Goal: Communication & Community: Answer question/provide support

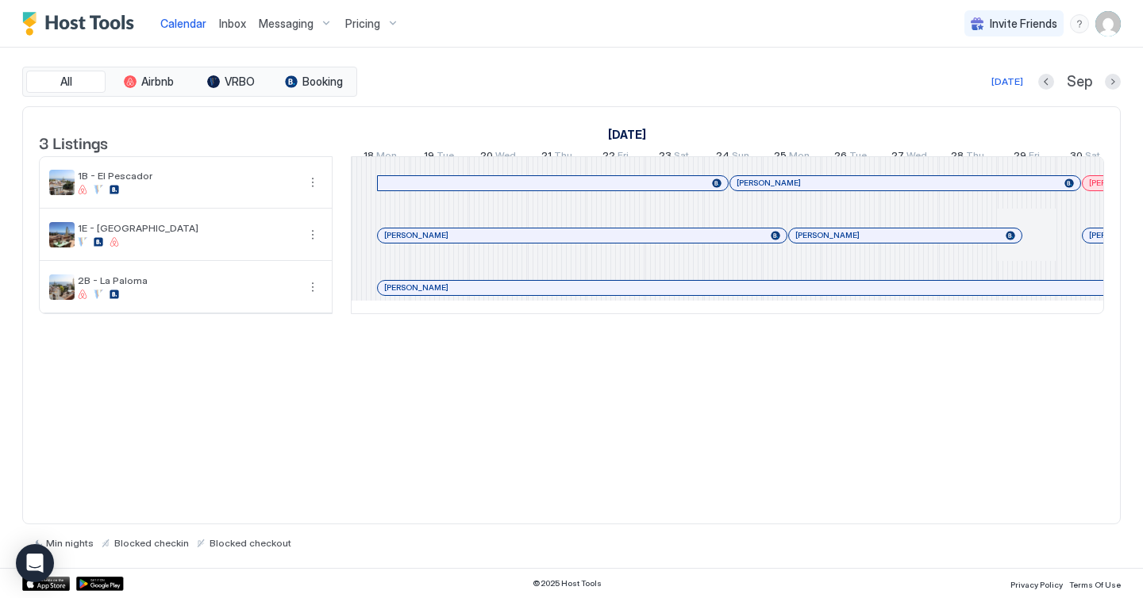
scroll to position [0, 882]
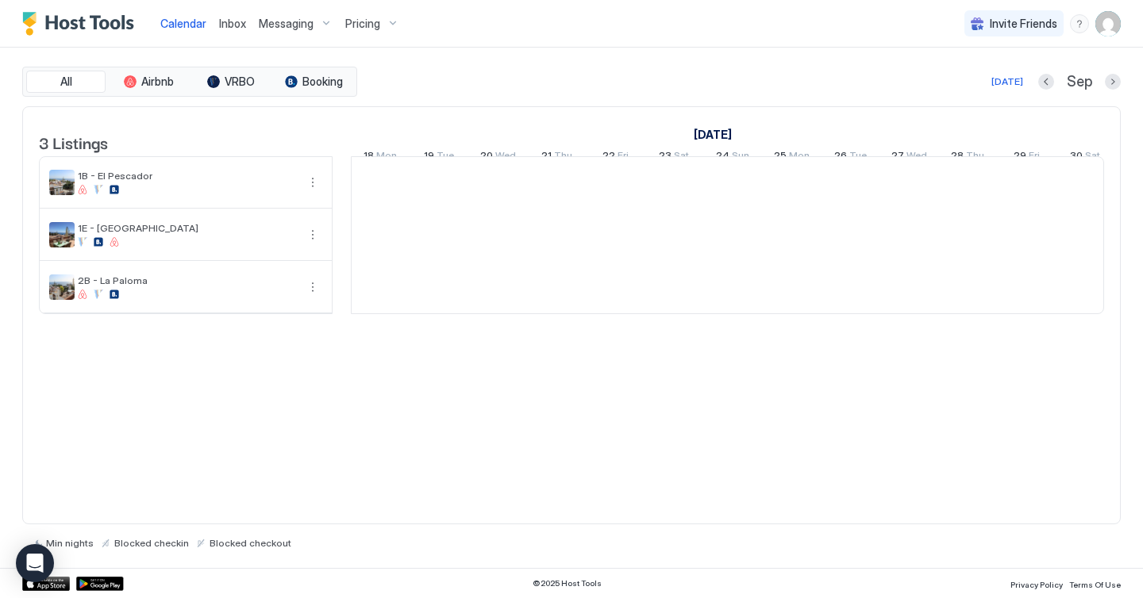
scroll to position [0, 882]
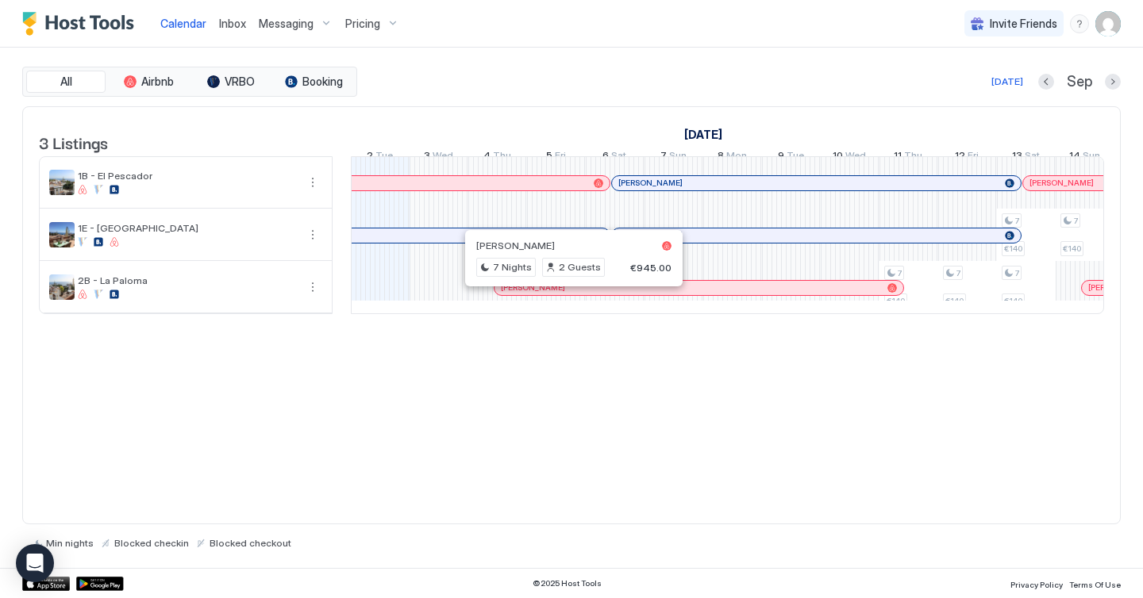
click at [567, 294] on div at bounding box center [567, 288] width 13 height 13
click at [567, 302] on div at bounding box center [571, 299] width 1143 height 598
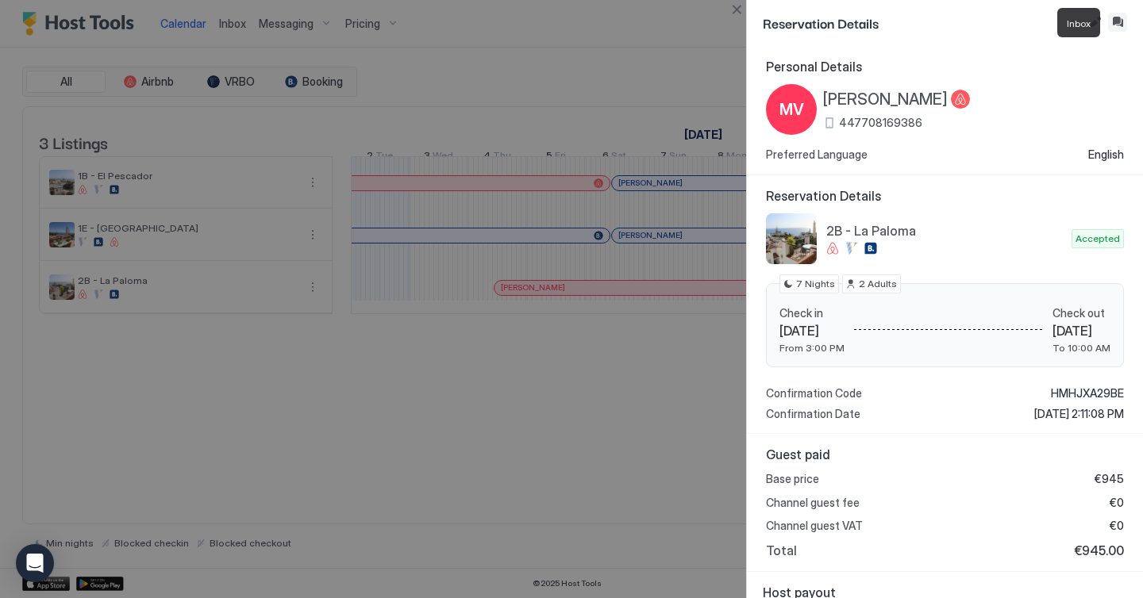
click at [1113, 22] on button "Inbox" at bounding box center [1117, 22] width 19 height 19
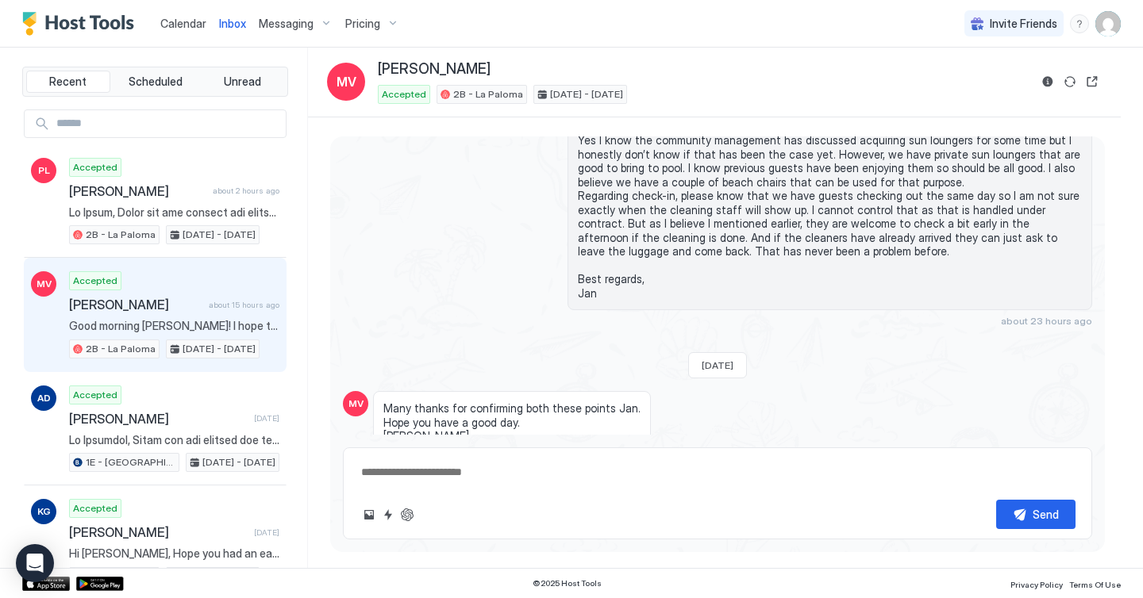
scroll to position [3175, 0]
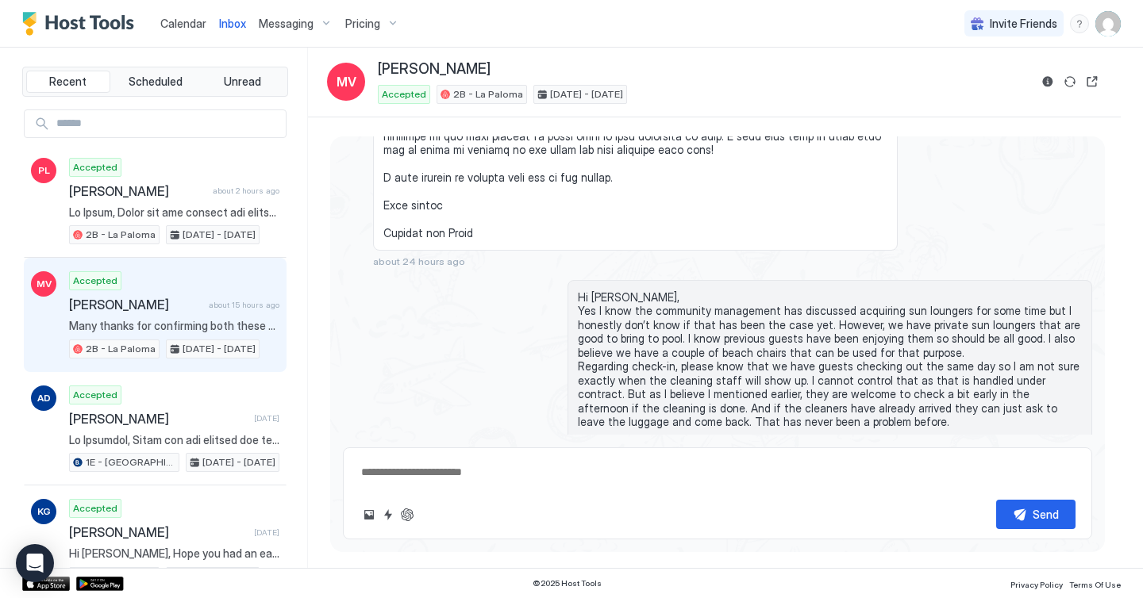
type textarea "*"
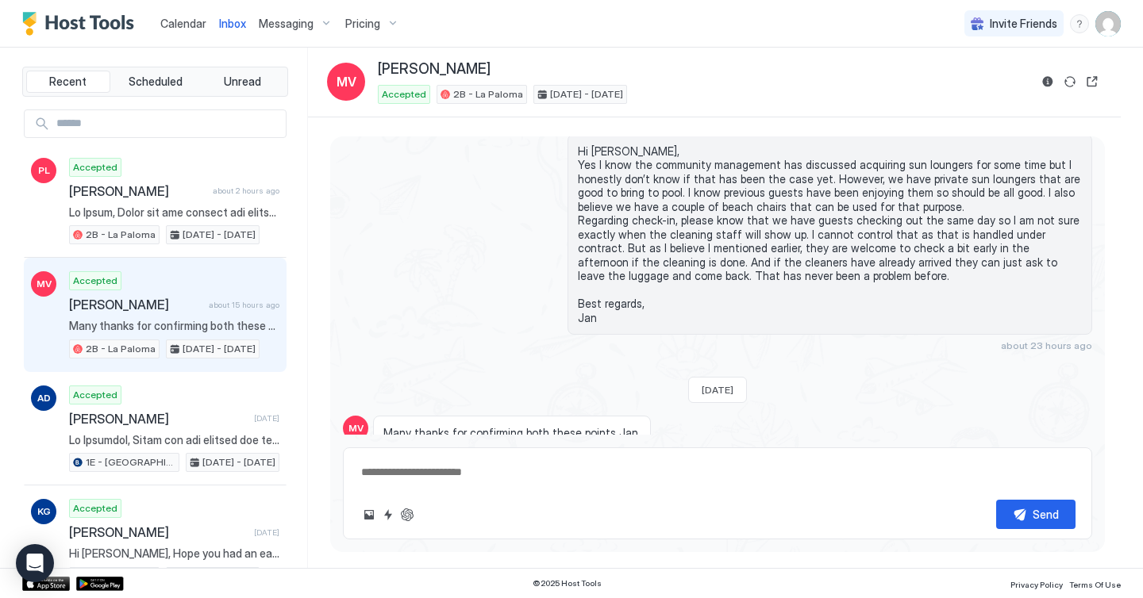
scroll to position [3990, 0]
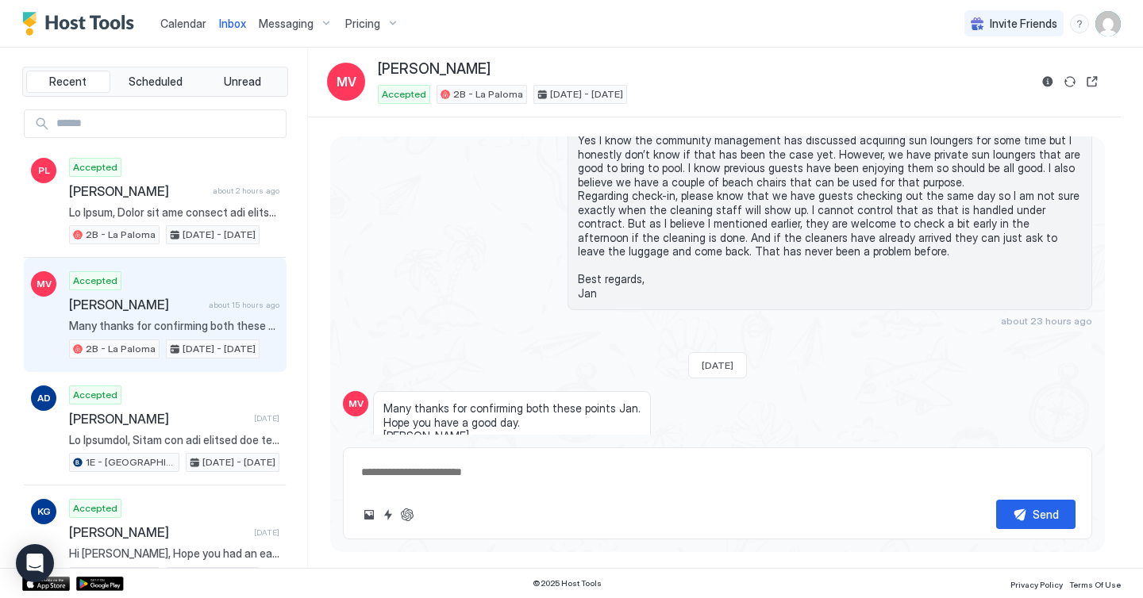
click at [579, 26] on div "Calendar Inbox Messaging Pricing Invite Friends [PERSON_NAME]" at bounding box center [571, 24] width 1143 height 48
click at [582, 13] on div "Calendar Inbox Messaging Pricing Invite Friends [PERSON_NAME]" at bounding box center [571, 24] width 1143 height 48
click at [508, 185] on div "Hi [PERSON_NAME], Yes I know the community management has discussed acquiring s…" at bounding box center [717, 218] width 749 height 218
click at [728, 256] on div "Hi [PERSON_NAME], Yes I know the community management has discussed acquiring s…" at bounding box center [829, 218] width 524 height 218
click at [795, 254] on div "Hi [PERSON_NAME], Yes I know the community management has discussed acquiring s…" at bounding box center [829, 218] width 524 height 218
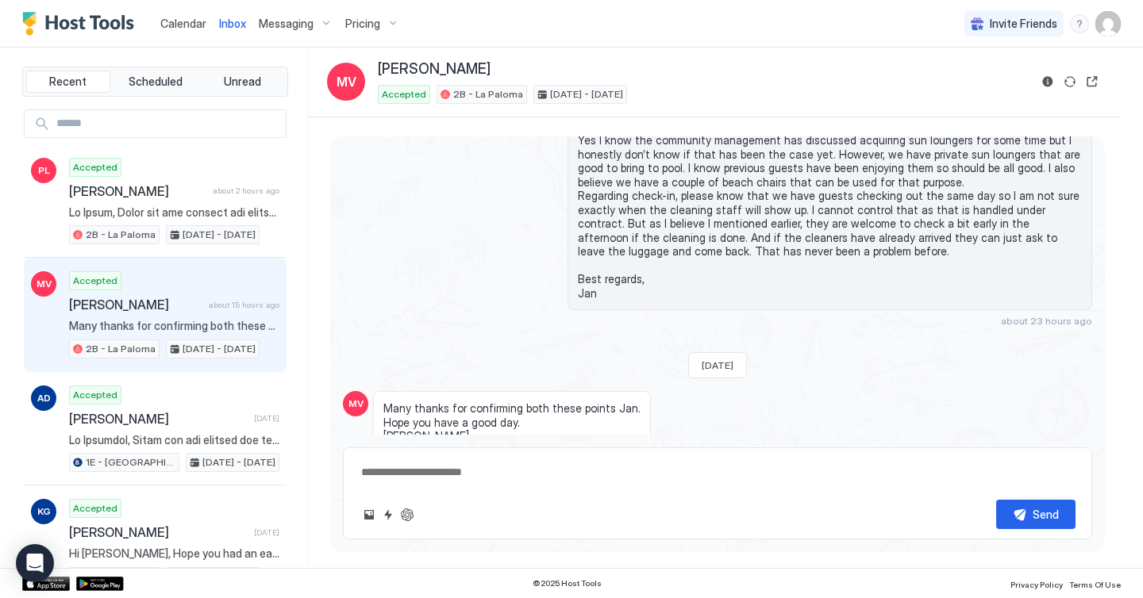
click at [795, 254] on div "Hi [PERSON_NAME], Yes I know the community management has discussed acquiring s…" at bounding box center [829, 218] width 524 height 218
click at [779, 240] on div "Hi [PERSON_NAME], Yes I know the community management has discussed acquiring s…" at bounding box center [829, 210] width 524 height 202
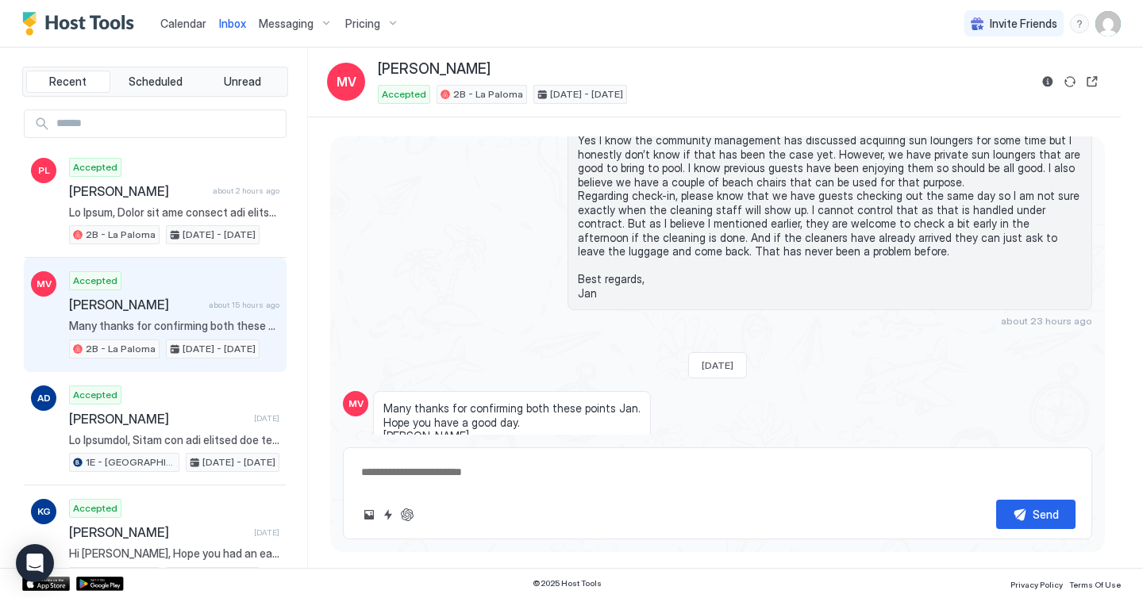
click at [686, 75] on div "[PERSON_NAME]" at bounding box center [703, 69] width 651 height 18
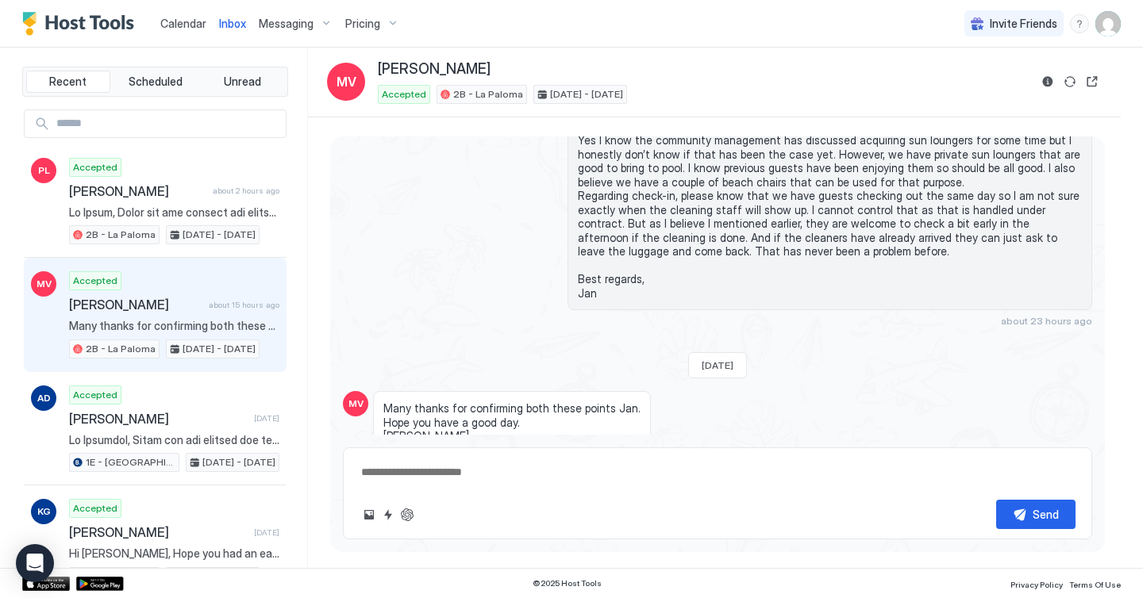
click at [768, 391] on div "Many thanks for confirming both these points Jan. Hope you have a good day. [PE…" at bounding box center [635, 430] width 524 height 79
